Goal: Transaction & Acquisition: Purchase product/service

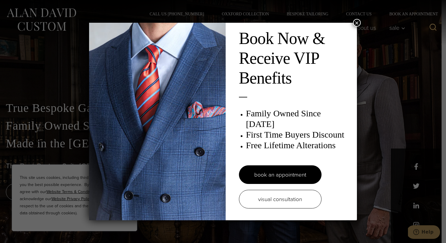
click at [356, 22] on button "×" at bounding box center [357, 23] width 8 height 8
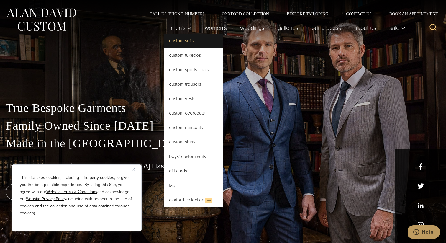
click at [180, 41] on link "Custom Suits" at bounding box center [193, 41] width 59 height 14
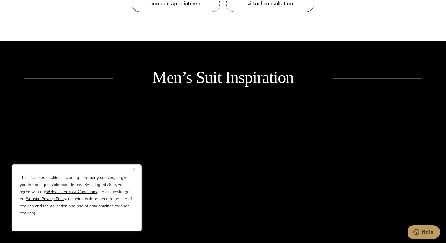
scroll to position [731, 0]
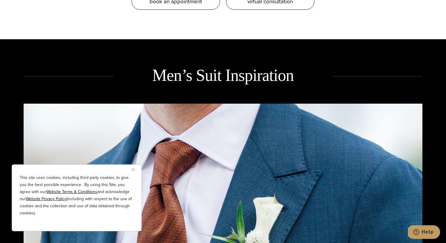
click at [133, 167] on button "Close" at bounding box center [135, 169] width 7 height 7
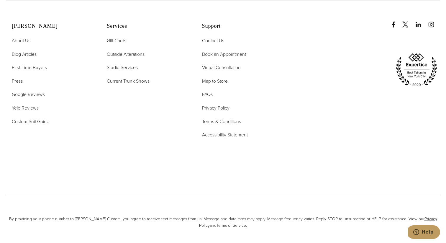
scroll to position [3635, 0]
